Goal: Task Accomplishment & Management: Manage account settings

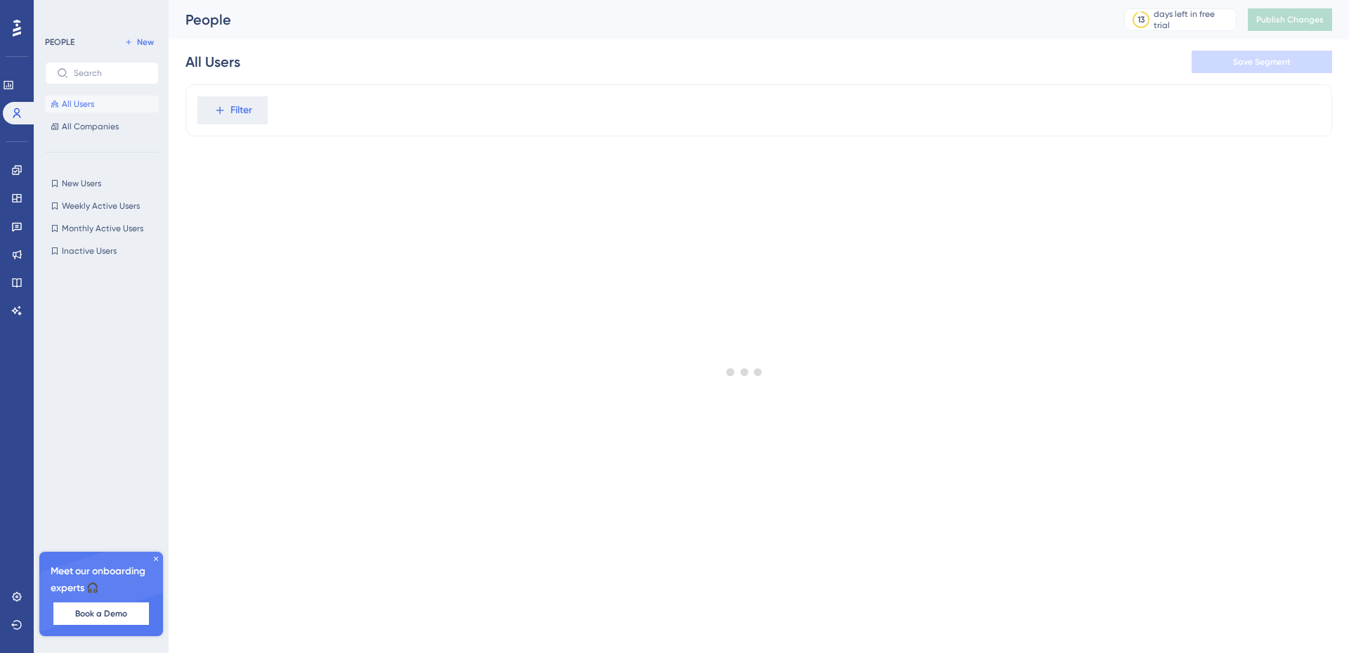
click at [155, 556] on div at bounding box center [745, 371] width 1208 height 551
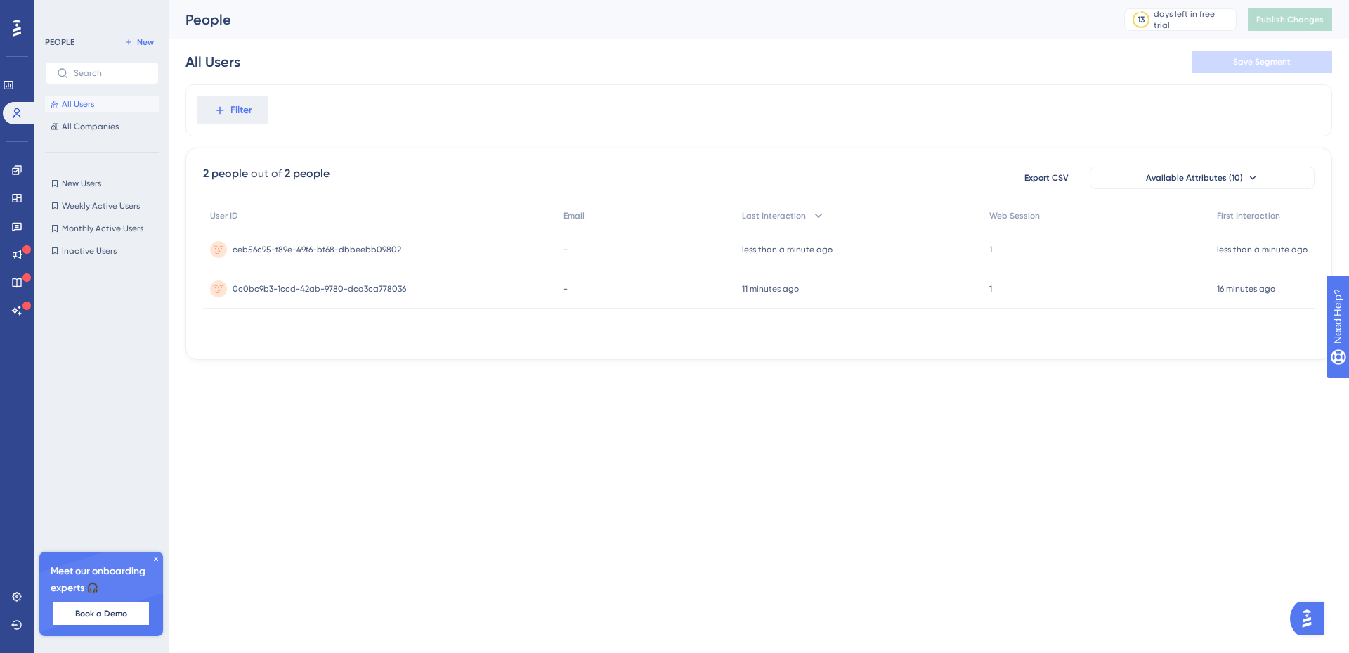
click at [499, 0] on html "Performance Users Engagement Widgets Feedback Product Updates Knowledge Base AI…" at bounding box center [674, 0] width 1349 height 0
click at [1290, 296] on div "16 minutes ago [DATE] 00:36" at bounding box center [1262, 288] width 105 height 39
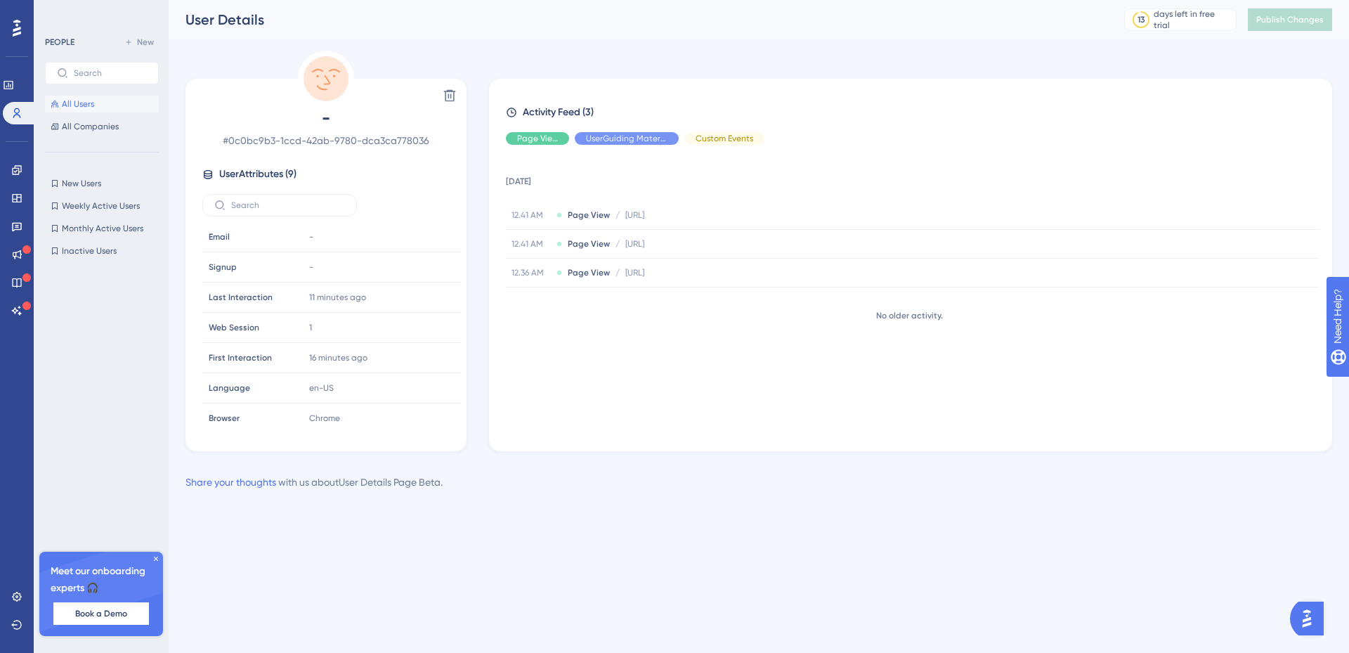
click at [567, 354] on div "[DATE] 12.41 AM Page View / [URL] [URL] 12.41 AM Page View / [URL] [URL] 12.36 …" at bounding box center [916, 292] width 821 height 273
click at [927, 318] on div "No older activity." at bounding box center [909, 315] width 806 height 11
click at [679, 328] on div "[DATE] 12.41 AM Page View / [URL] [URL] 12.41 AM Page View / [URL] [URL] 12.36 …" at bounding box center [916, 292] width 821 height 273
click at [595, 216] on span "Page View" at bounding box center [589, 214] width 42 height 11
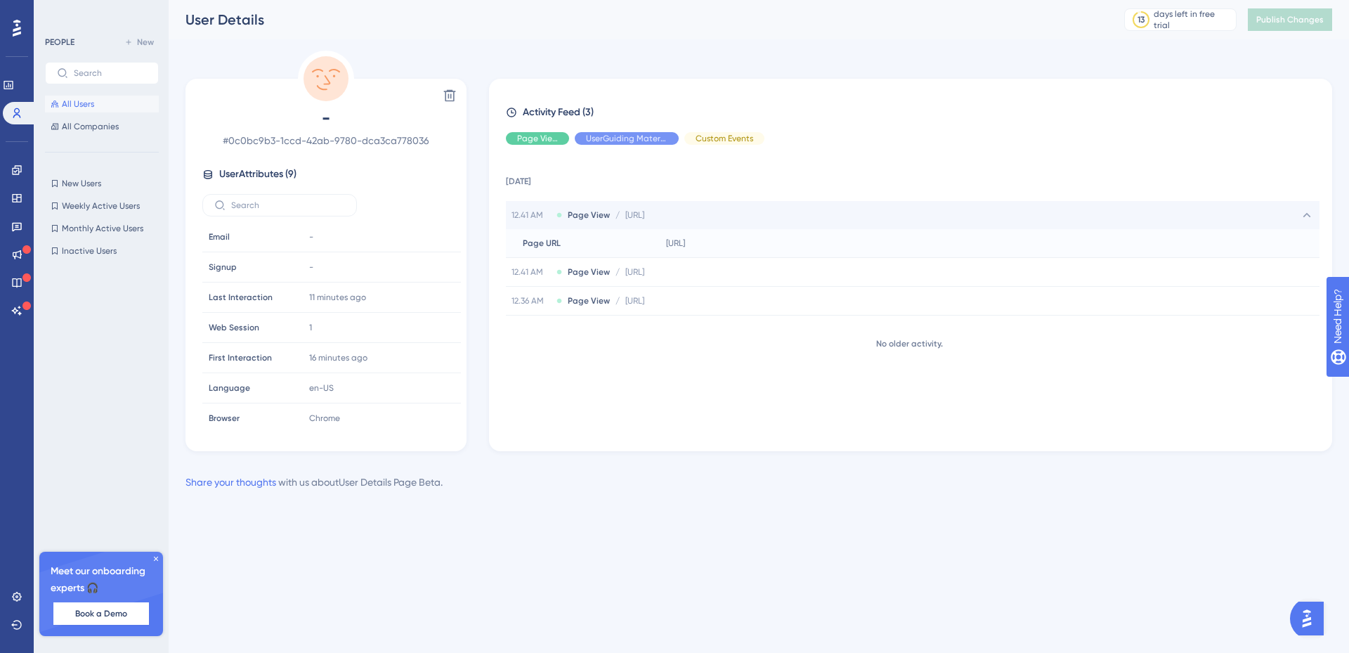
click at [600, 212] on span "Page View" at bounding box center [589, 214] width 42 height 11
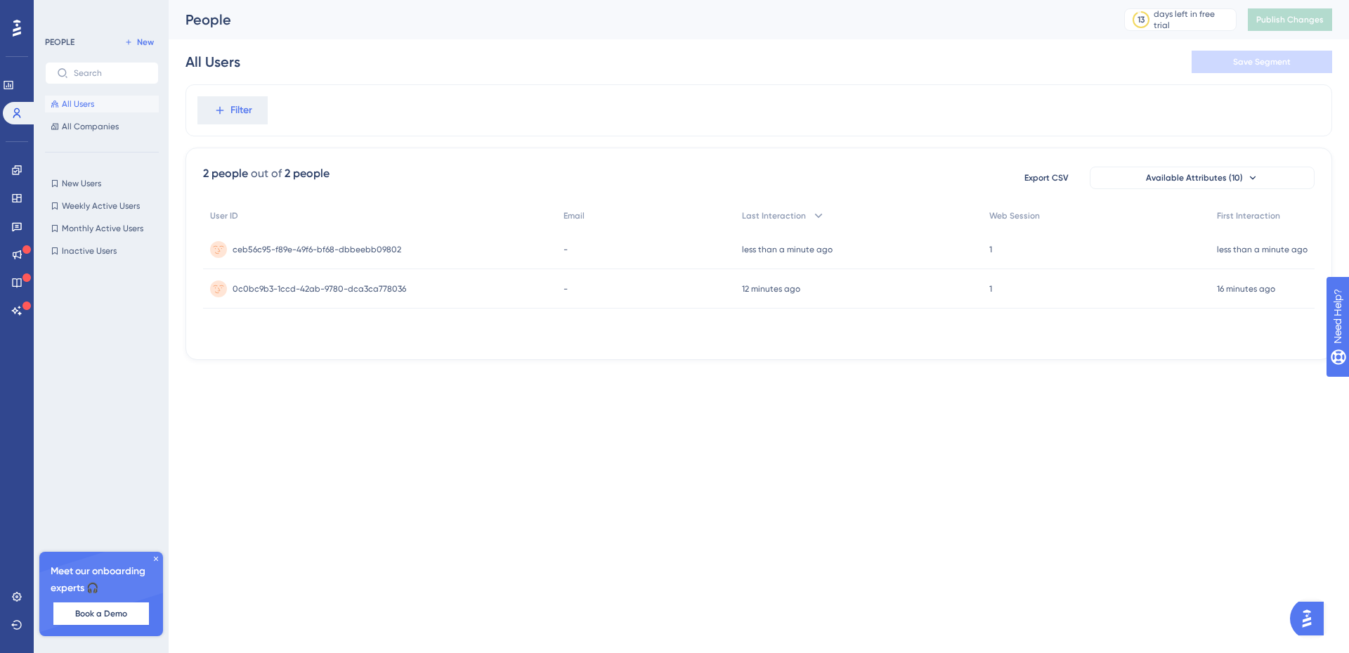
click at [524, 254] on div "ceb56c95-f89e-49f6-bf68-dbbeebb09802 ceb56c95-f89e-49f6-bf68-dbbeebb09802" at bounding box center [379, 249] width 353 height 39
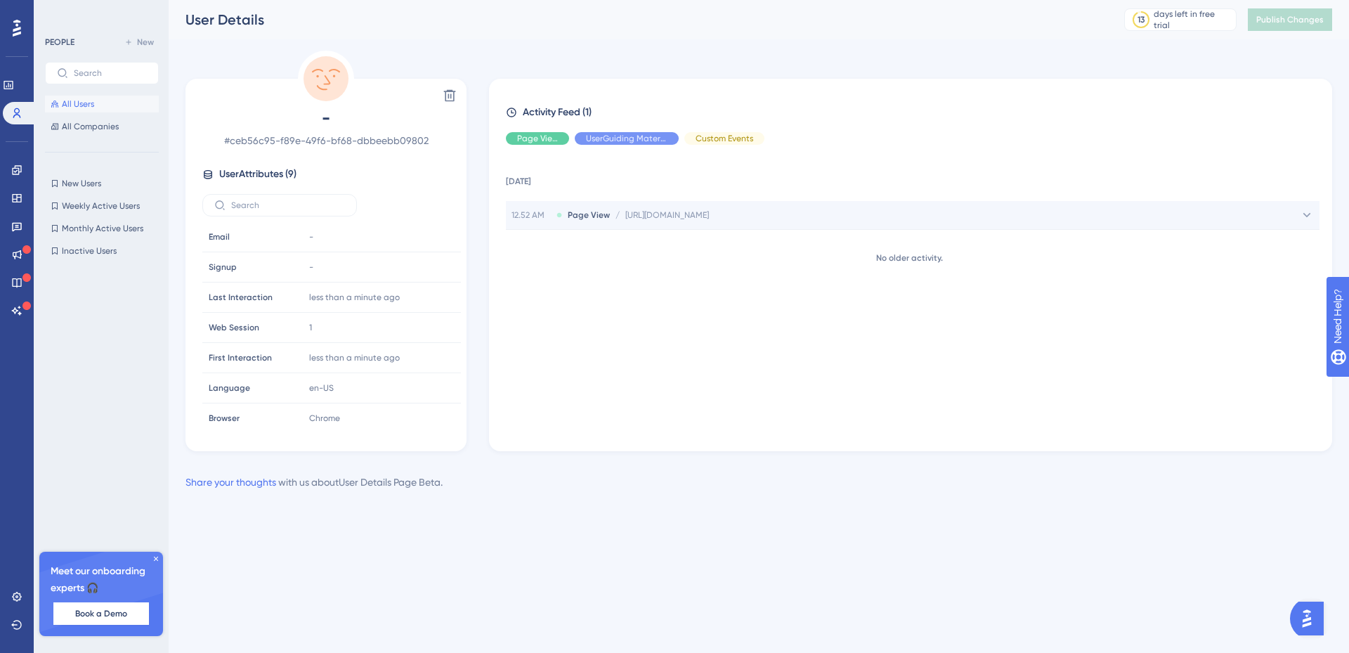
click at [661, 211] on span "[URL][DOMAIN_NAME]" at bounding box center [667, 214] width 84 height 11
click at [622, 327] on div "[DATE] 12.52 AM Page View / [URL][DOMAIN_NAME] [URL][DOMAIN_NAME] Page URL Page…" at bounding box center [916, 292] width 821 height 273
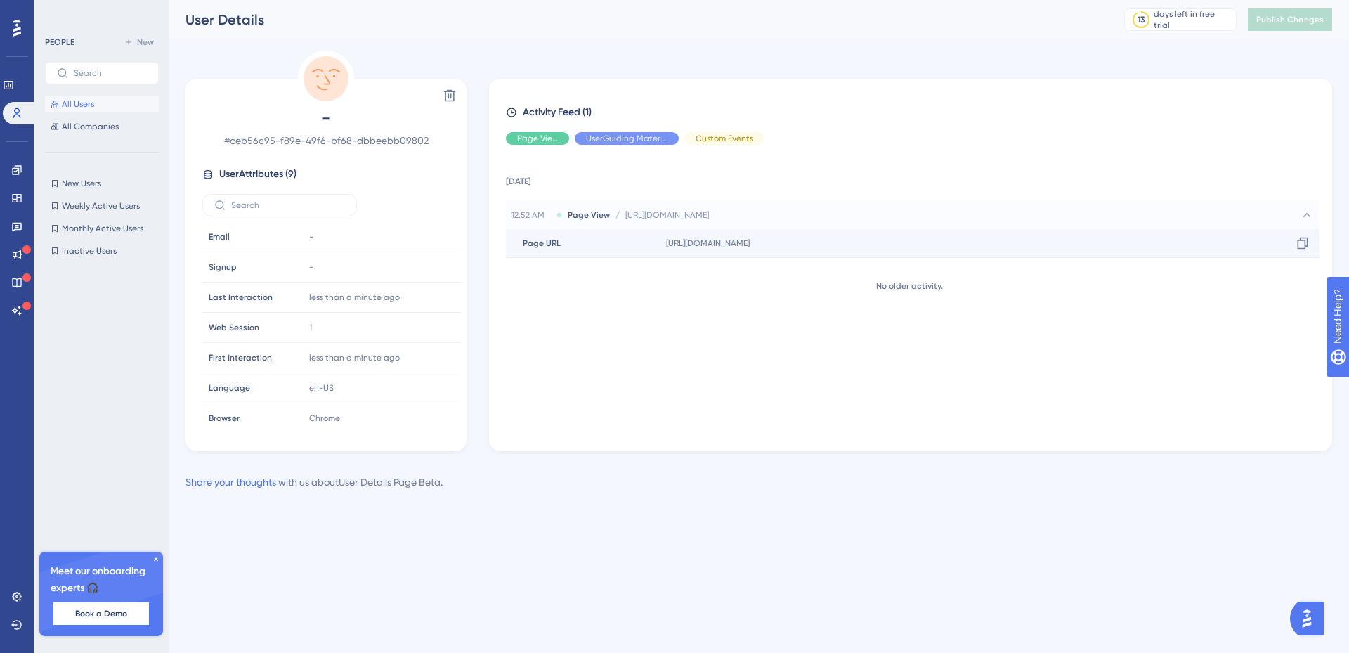
click at [658, 236] on div "Page URL Page URL" at bounding box center [583, 243] width 155 height 28
click at [610, 325] on div "[DATE] 12.52 AM Page View / [URL][DOMAIN_NAME] [URL][DOMAIN_NAME] Page URL Page…" at bounding box center [916, 292] width 821 height 273
click at [679, 386] on div "[DATE] 12.52 AM Page View / [URL][DOMAIN_NAME] [URL][DOMAIN_NAME] Page URL Page…" at bounding box center [916, 292] width 821 height 273
click at [569, 465] on div "Delete - # ceb56c95-f89e-49f6-bf68-dbbeebb09802 User Attributes ( 9 ) Email Ema…" at bounding box center [758, 271] width 1146 height 440
click at [552, 132] on div "Hide" at bounding box center [537, 138] width 63 height 13
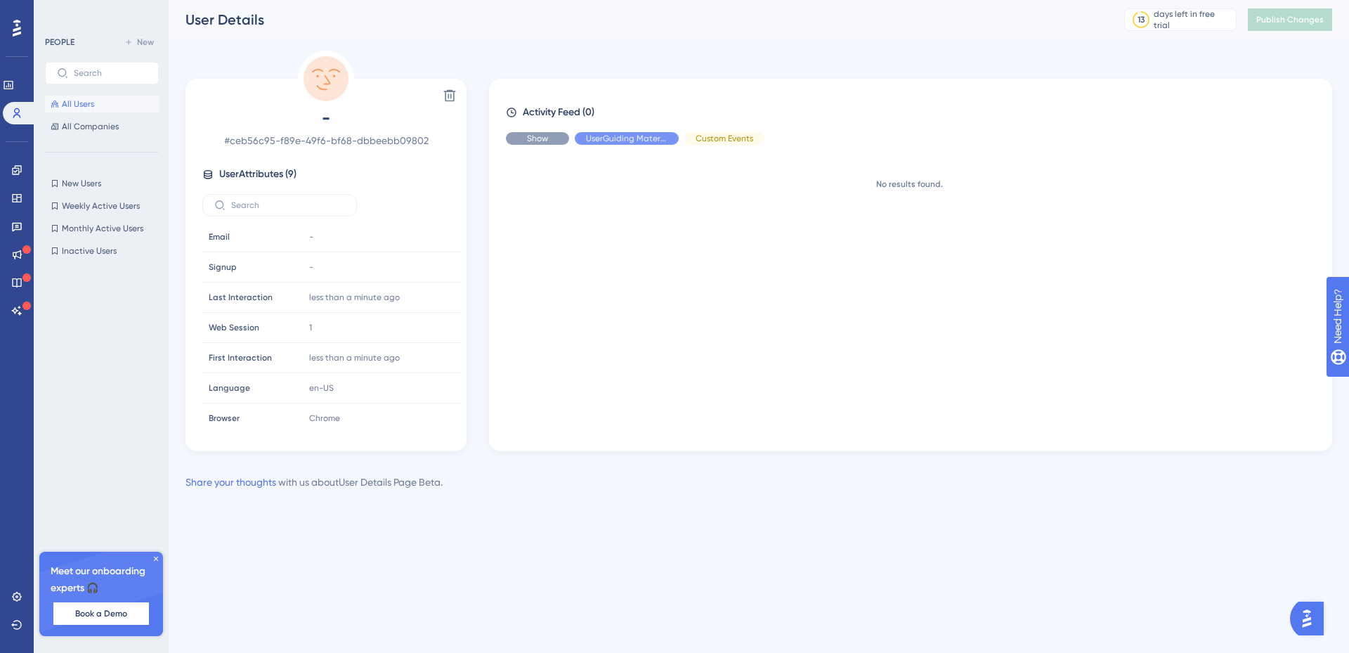
click at [549, 140] on div "Show" at bounding box center [537, 138] width 63 height 13
click at [611, 143] on div "Hide" at bounding box center [627, 138] width 104 height 13
click at [611, 143] on div "Show" at bounding box center [627, 138] width 104 height 13
click at [707, 141] on div "Hide" at bounding box center [724, 138] width 80 height 13
click at [707, 141] on div "Show" at bounding box center [724, 138] width 80 height 13
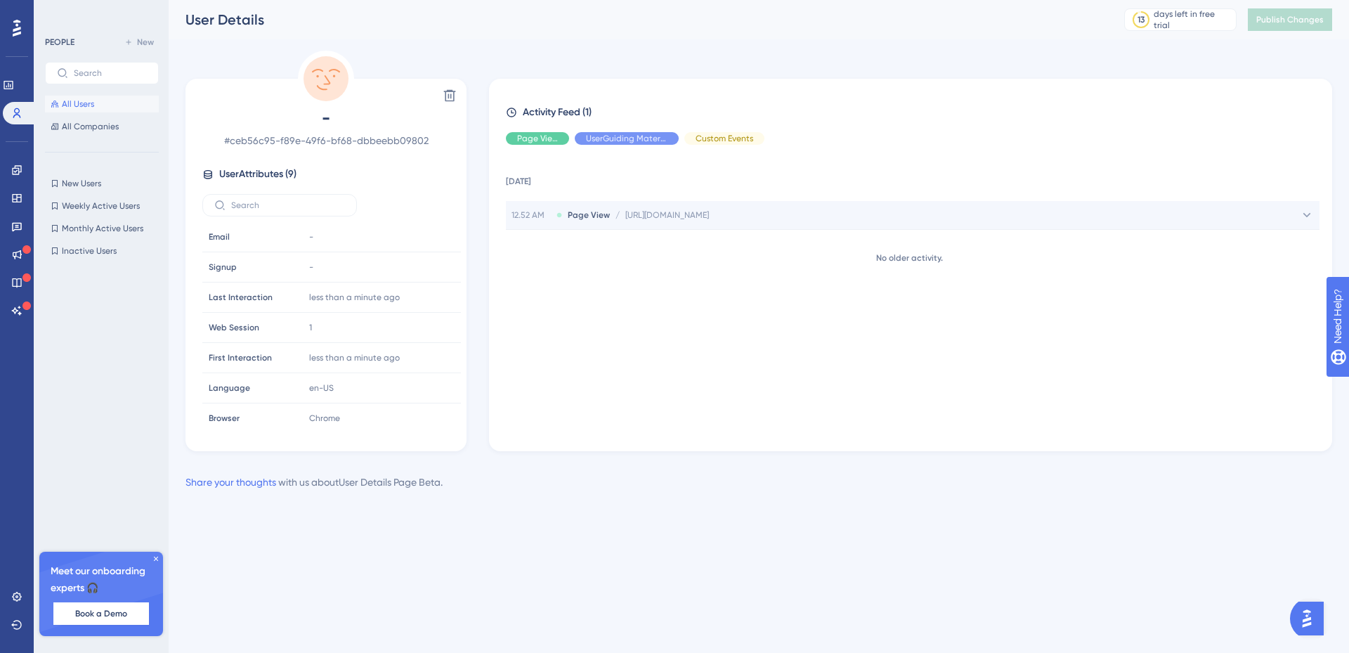
click at [640, 210] on span "[URL][DOMAIN_NAME]" at bounding box center [667, 214] width 84 height 11
click at [17, 27] on icon at bounding box center [17, 28] width 8 height 17
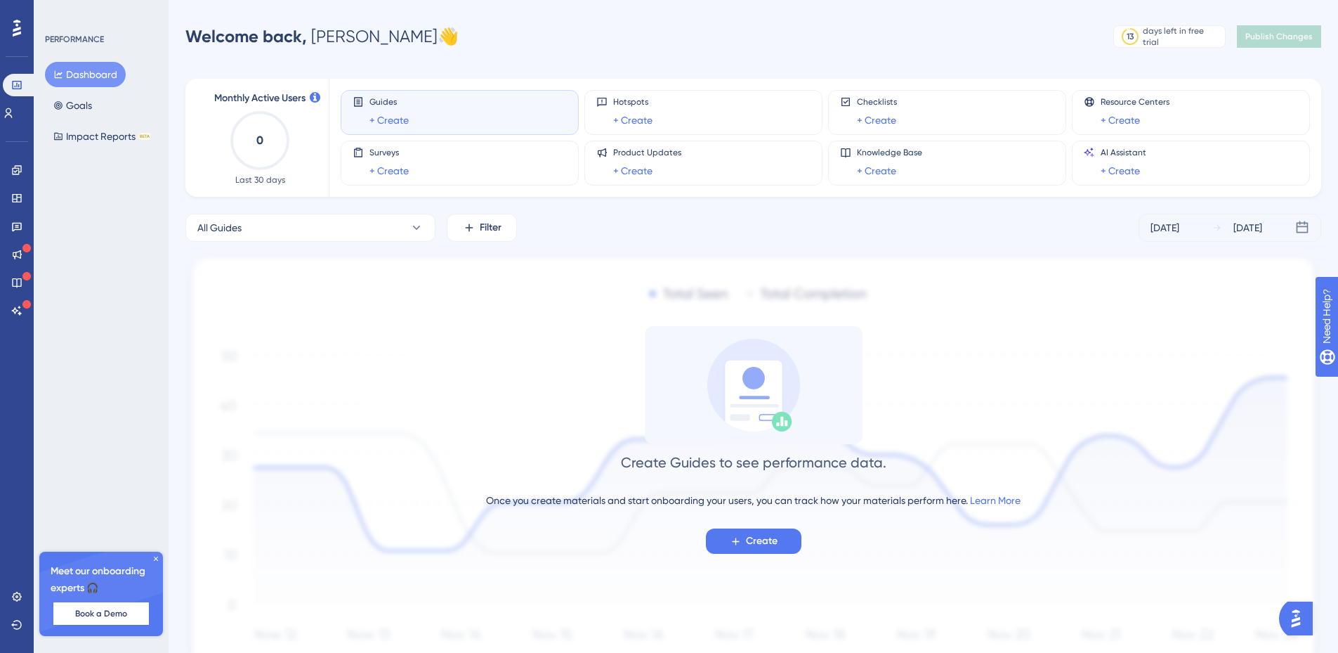
scroll to position [72, 0]
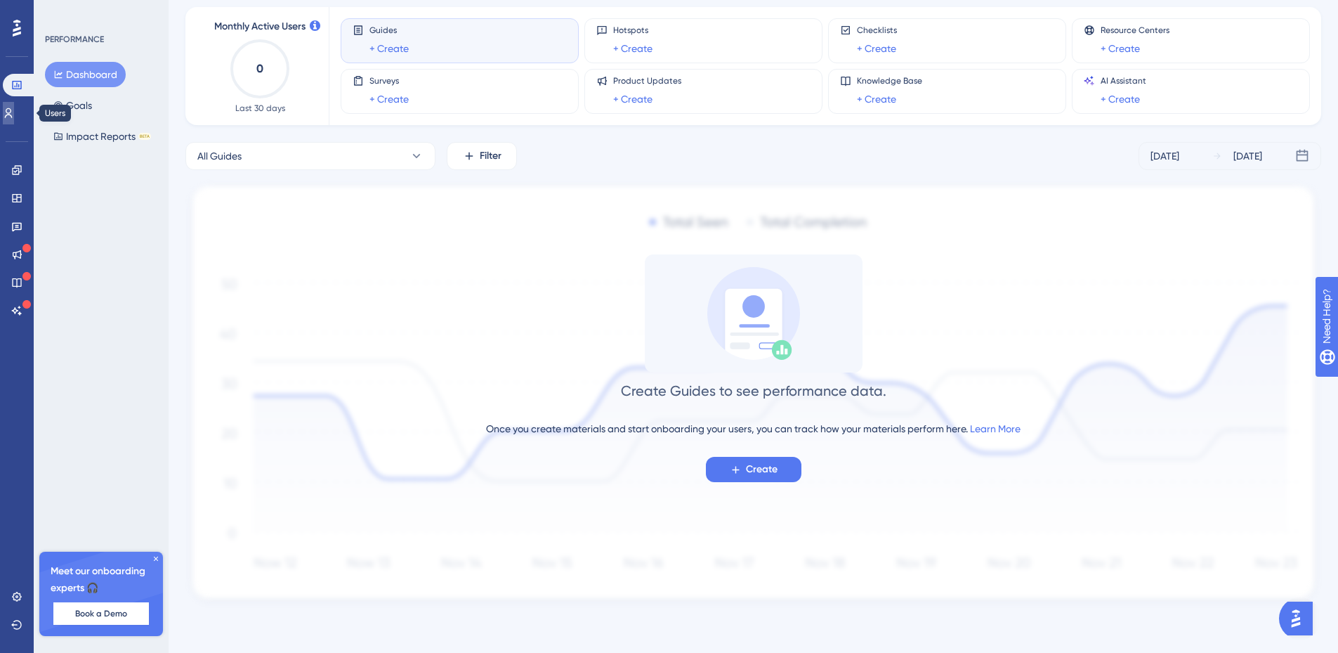
click at [12, 112] on icon at bounding box center [8, 112] width 11 height 11
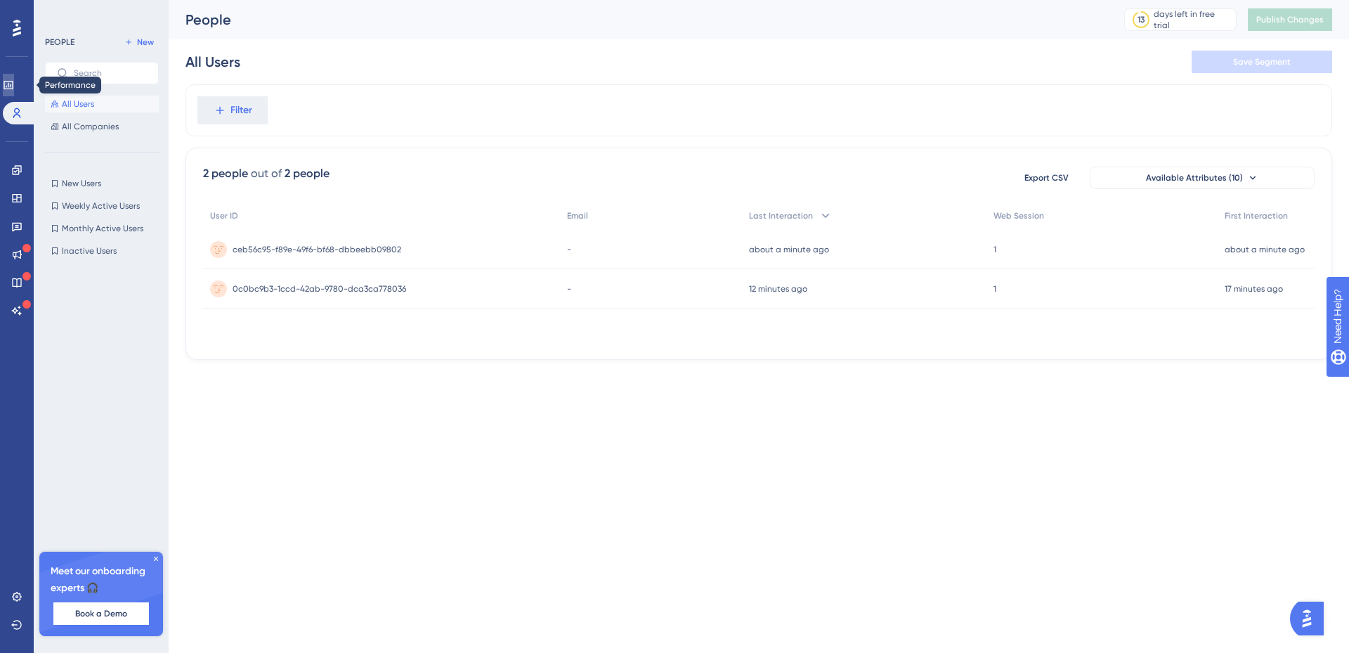
click at [14, 86] on link at bounding box center [8, 85] width 11 height 22
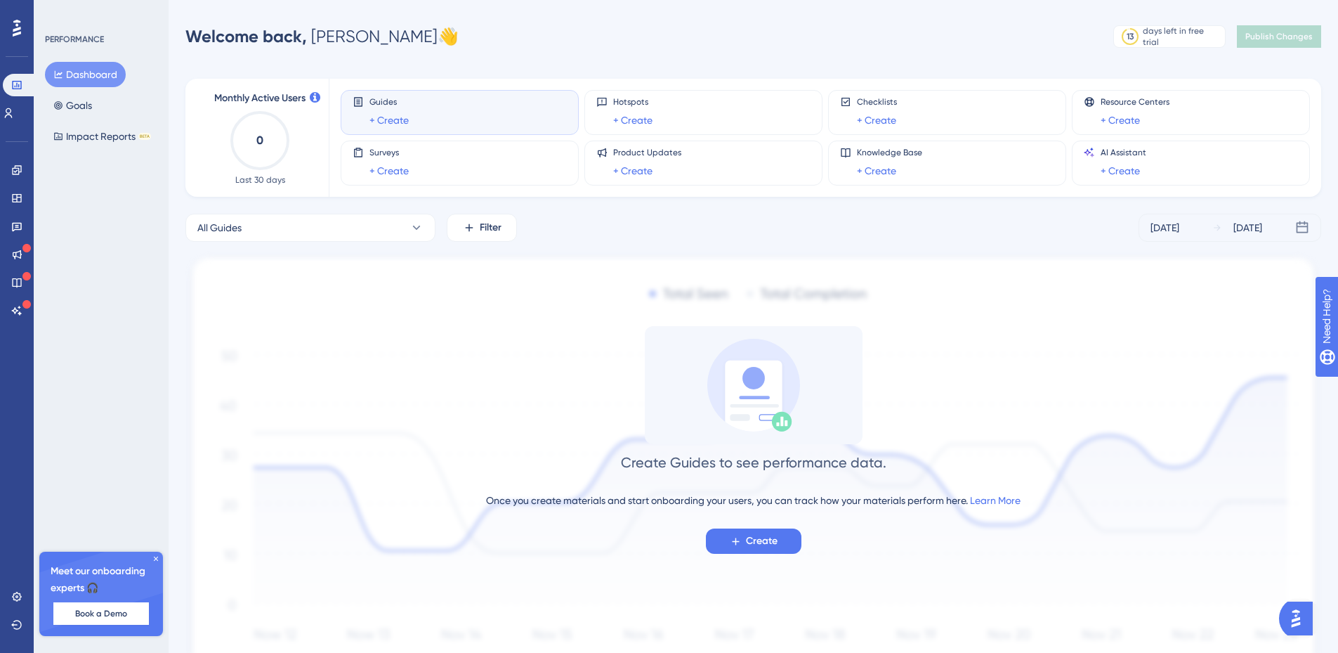
click at [101, 37] on div "PERFORMANCE" at bounding box center [74, 39] width 59 height 11
click at [1314, 13] on div "Performance Users Engagement Widgets Feedback Product Updates Knowledge Base AI…" at bounding box center [669, 362] width 1338 height 724
click at [155, 562] on icon at bounding box center [156, 558] width 8 height 8
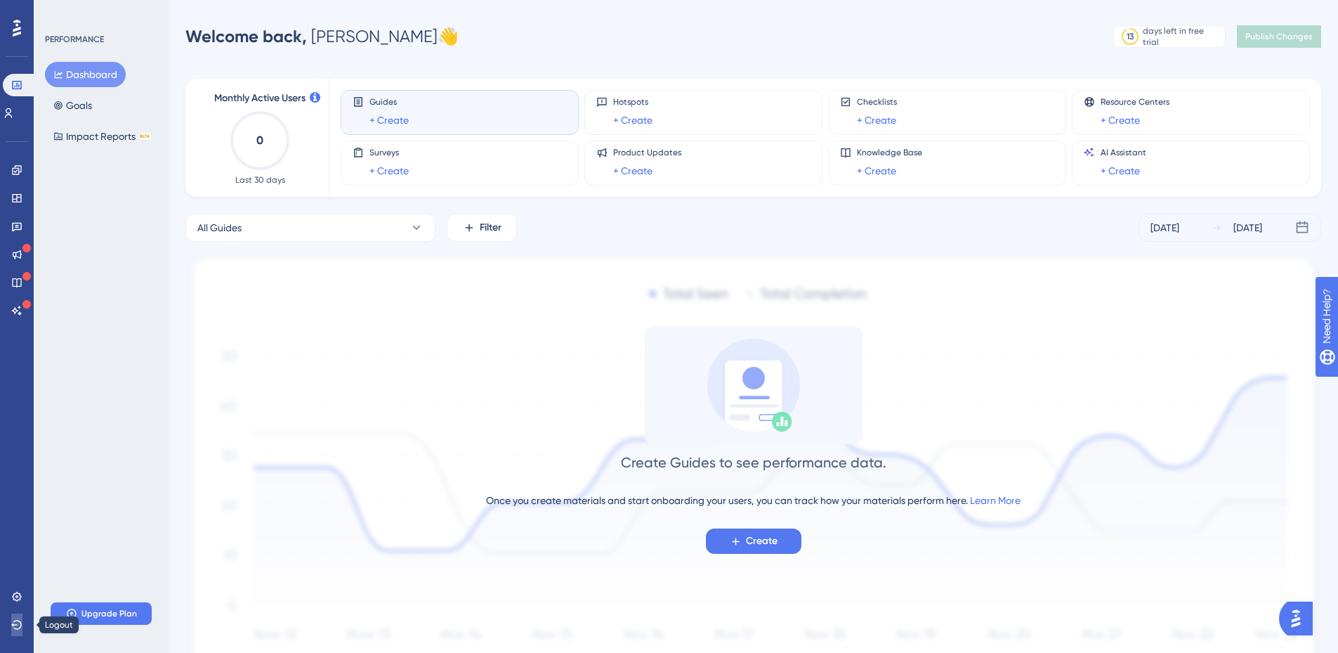
click at [11, 624] on button at bounding box center [16, 624] width 11 height 22
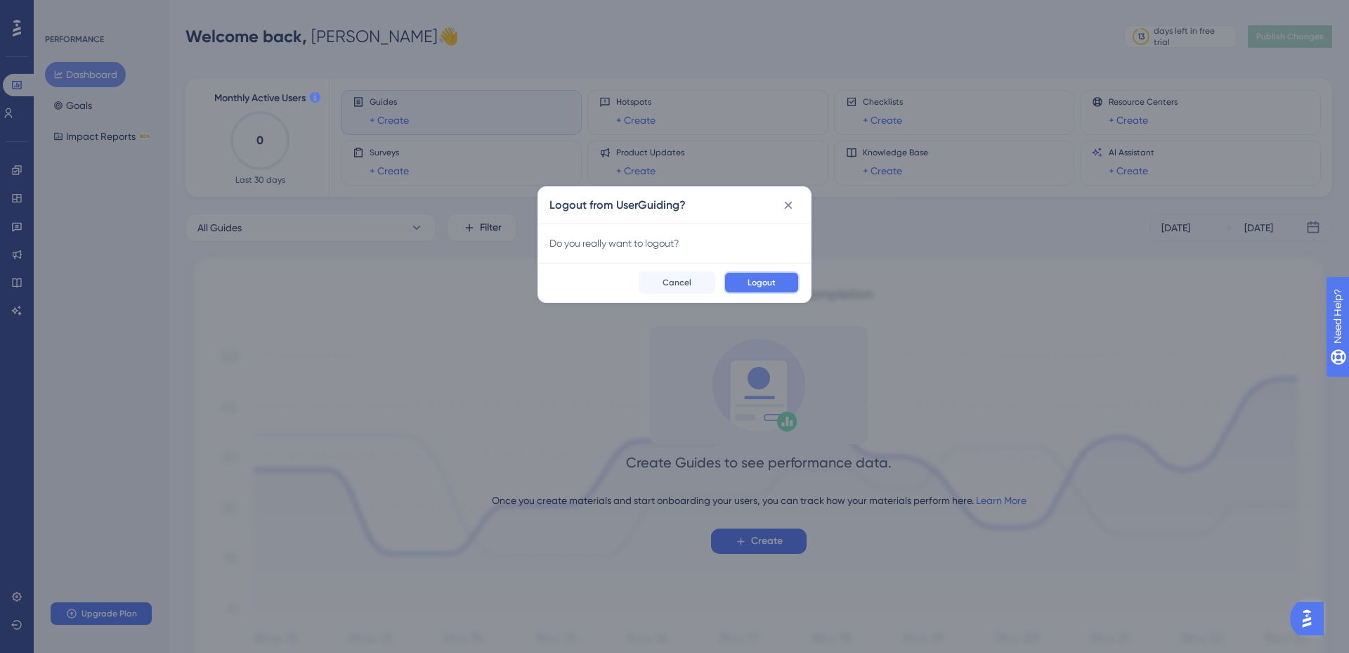
click at [768, 287] on span "Logout" at bounding box center [761, 282] width 28 height 11
